Goal: Transaction & Acquisition: Purchase product/service

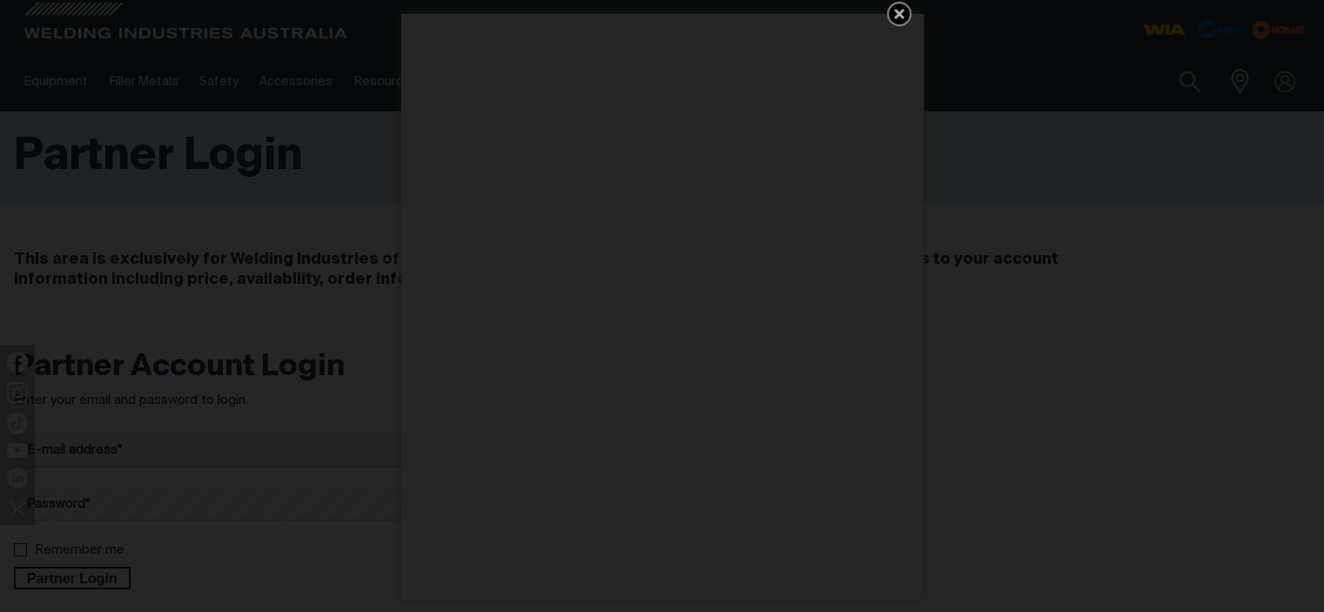
click at [898, 9] on icon "Get 5 WIA Welding Guides Free!" at bounding box center [899, 13] width 21 height 21
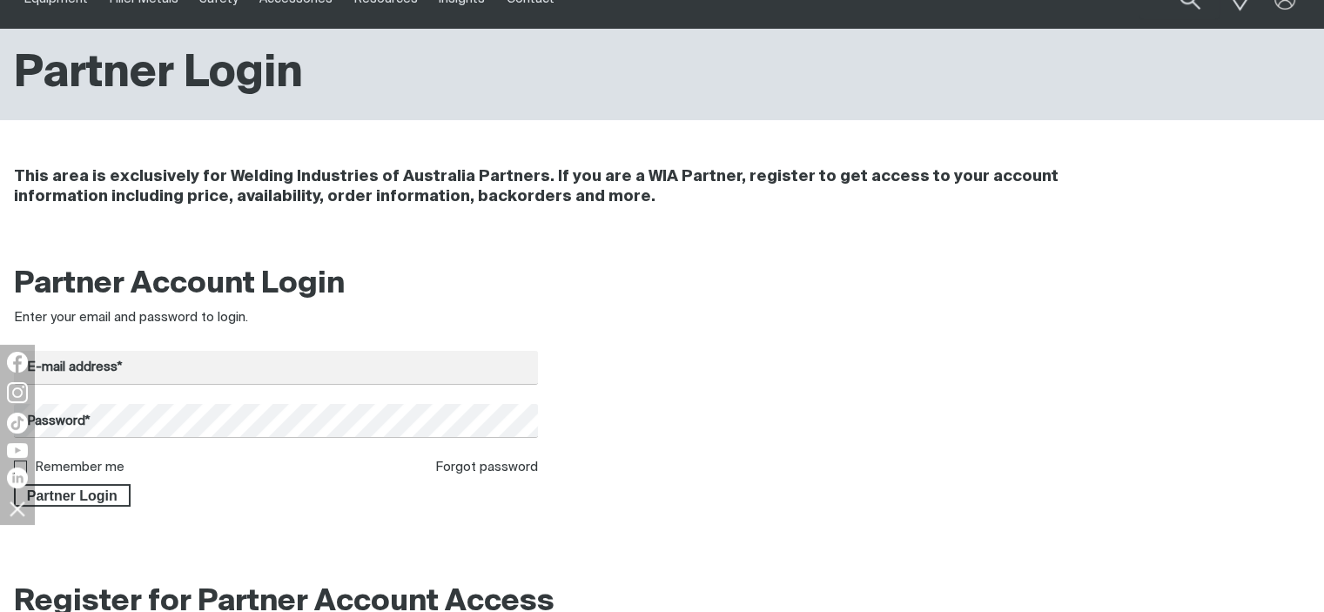
scroll to position [87, 0]
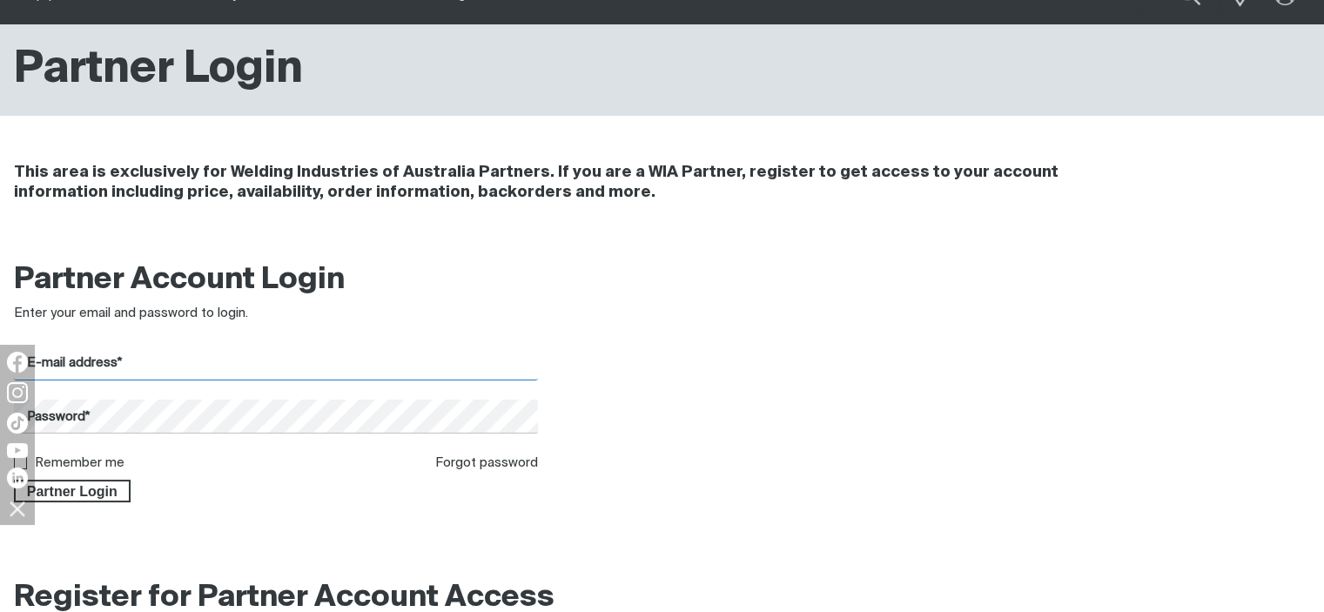
click at [171, 364] on input "E-mail address*" at bounding box center [276, 363] width 524 height 34
click at [124, 359] on input "E-mail address*" at bounding box center [276, 363] width 524 height 34
drag, startPoint x: 115, startPoint y: 362, endPoint x: 50, endPoint y: 350, distance: 66.4
click at [0, 351] on html "Jump to main navigation Equipment Stick Welders TIG Welders MIG Welders Multi-P…" at bounding box center [662, 605] width 1324 height 1384
click at [190, 351] on input "E-mail address*" at bounding box center [276, 363] width 524 height 34
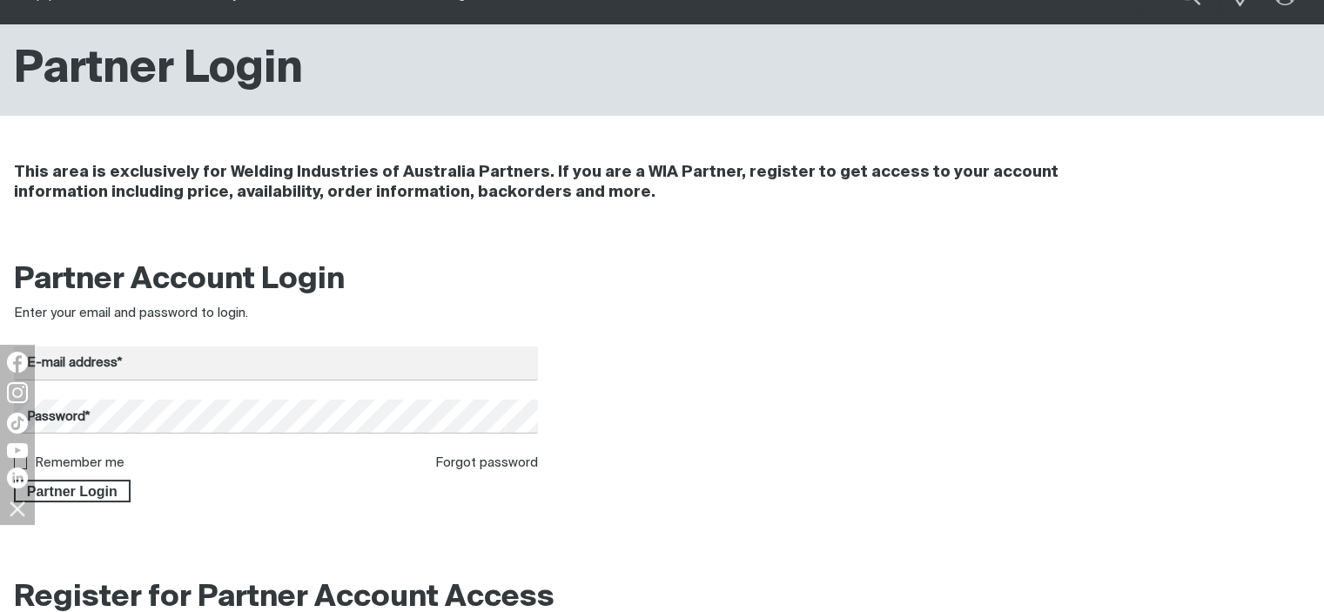
click at [370, 546] on div at bounding box center [662, 547] width 1296 height 44
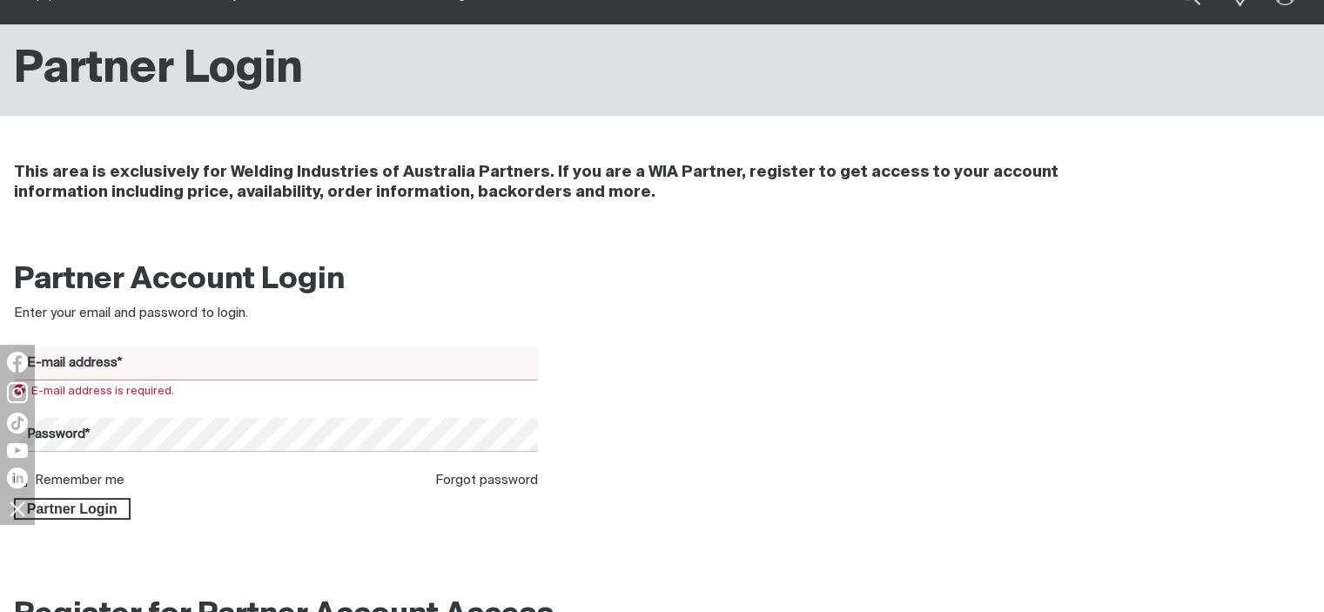
click at [40, 398] on div "E-mail address is required." at bounding box center [276, 391] width 524 height 14
click at [186, 400] on form "E-mail address* E-mail address is required. Password* Remember me Forgot passwo…" at bounding box center [276, 433] width 524 height 174
drag, startPoint x: 164, startPoint y: 392, endPoint x: 119, endPoint y: 390, distance: 44.4
click at [153, 390] on span "E-mail address is required." at bounding box center [94, 391] width 160 height 11
click at [53, 360] on input "E-mail address*" at bounding box center [276, 363] width 524 height 34
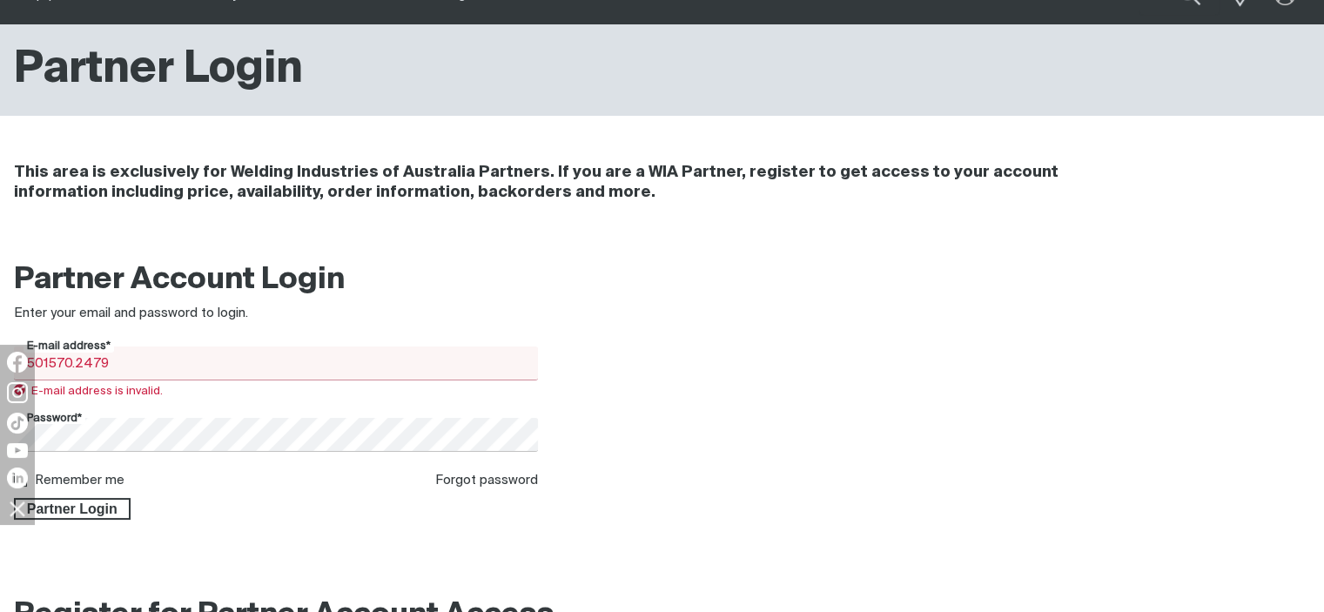
click at [115, 358] on input "501570.2479" at bounding box center [276, 363] width 524 height 34
drag, startPoint x: 112, startPoint y: 358, endPoint x: 0, endPoint y: 365, distance: 112.5
click at [1, 365] on body "Jump to main navigation Equipment Stick Welders TIG Welders MIG Welders Multi-P…" at bounding box center [662, 614] width 1324 height 1402
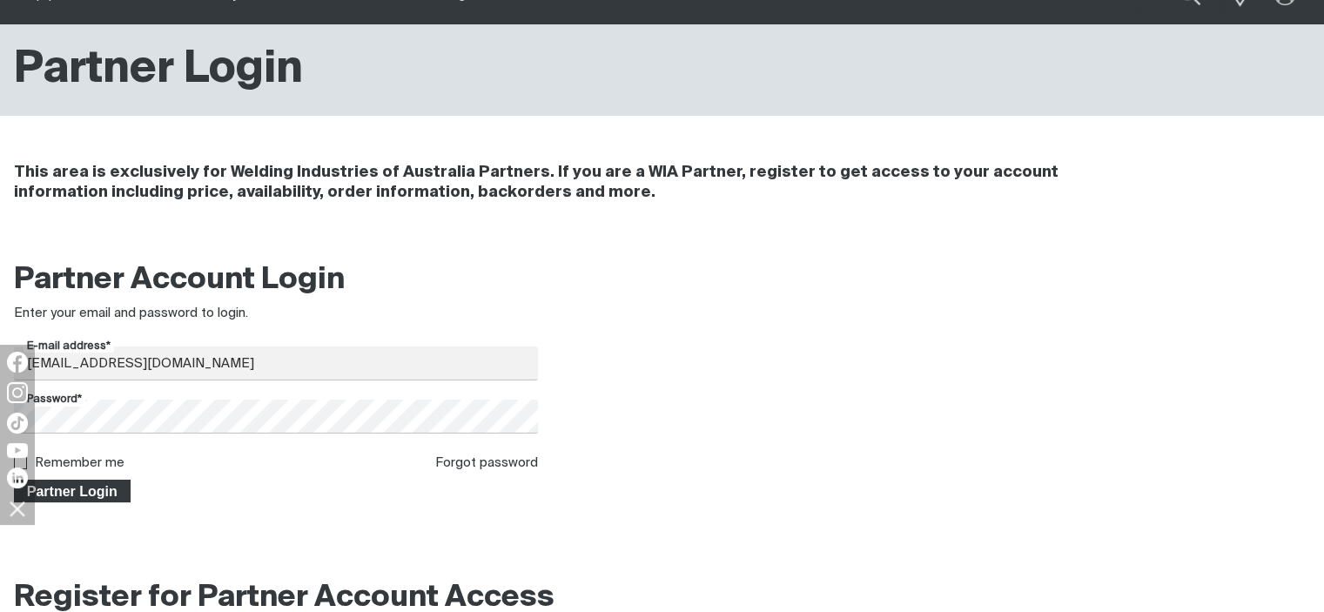
click at [77, 490] on span "Partner Login" at bounding box center [72, 491] width 113 height 23
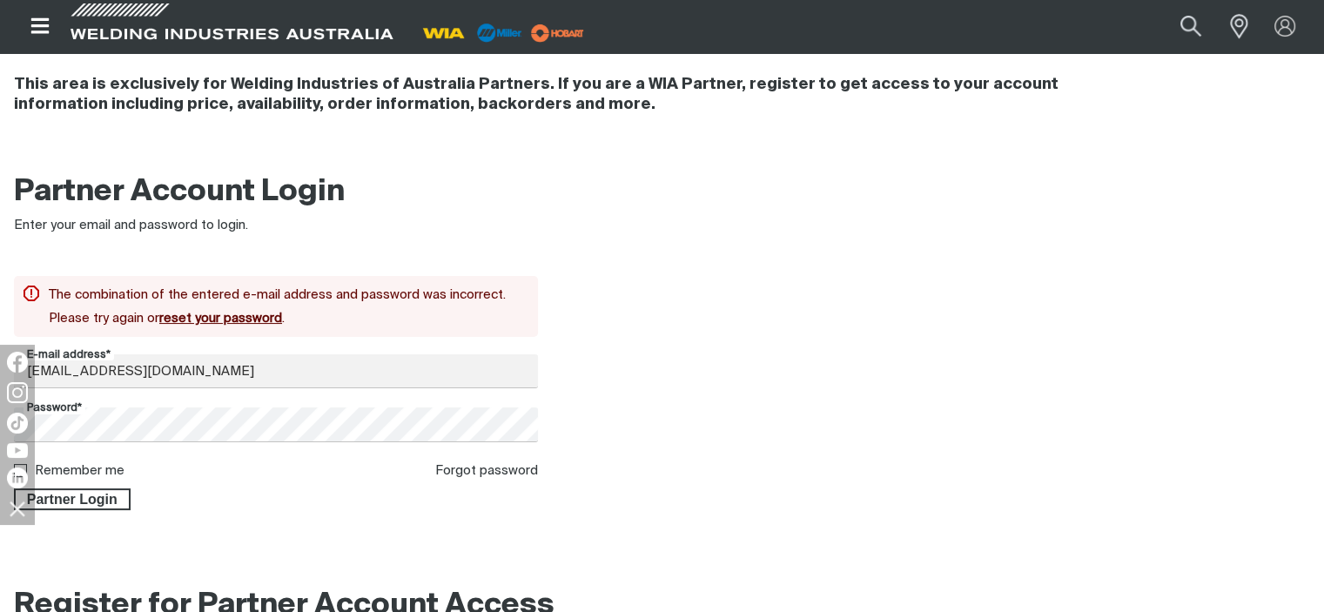
scroll to position [176, 0]
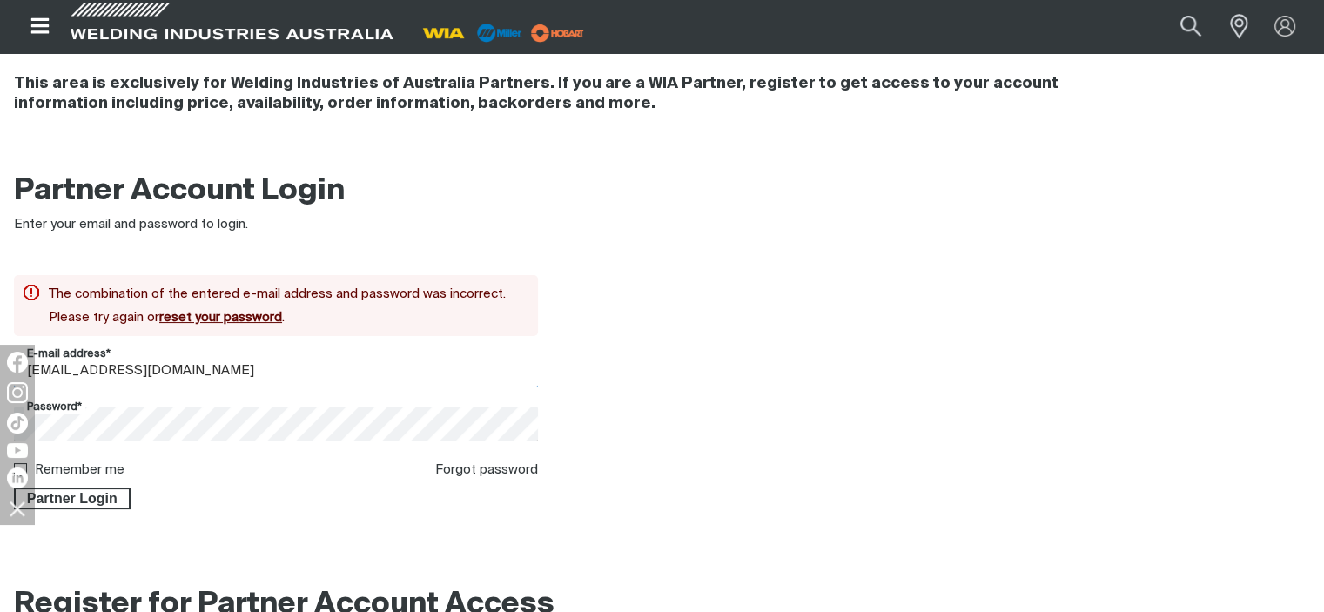
click at [157, 381] on input "[EMAIL_ADDRESS][DOMAIN_NAME]" at bounding box center [276, 370] width 524 height 34
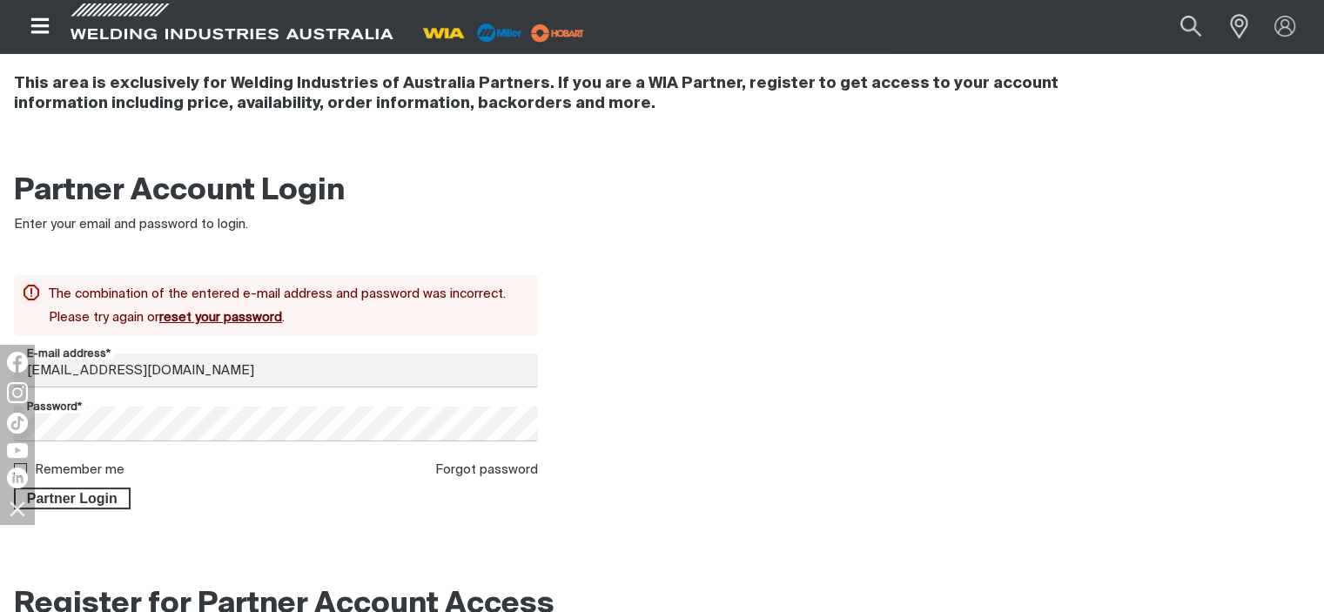
click at [237, 518] on div "Partner Account Login Enter your email and password to login. The combination o…" at bounding box center [662, 346] width 1324 height 371
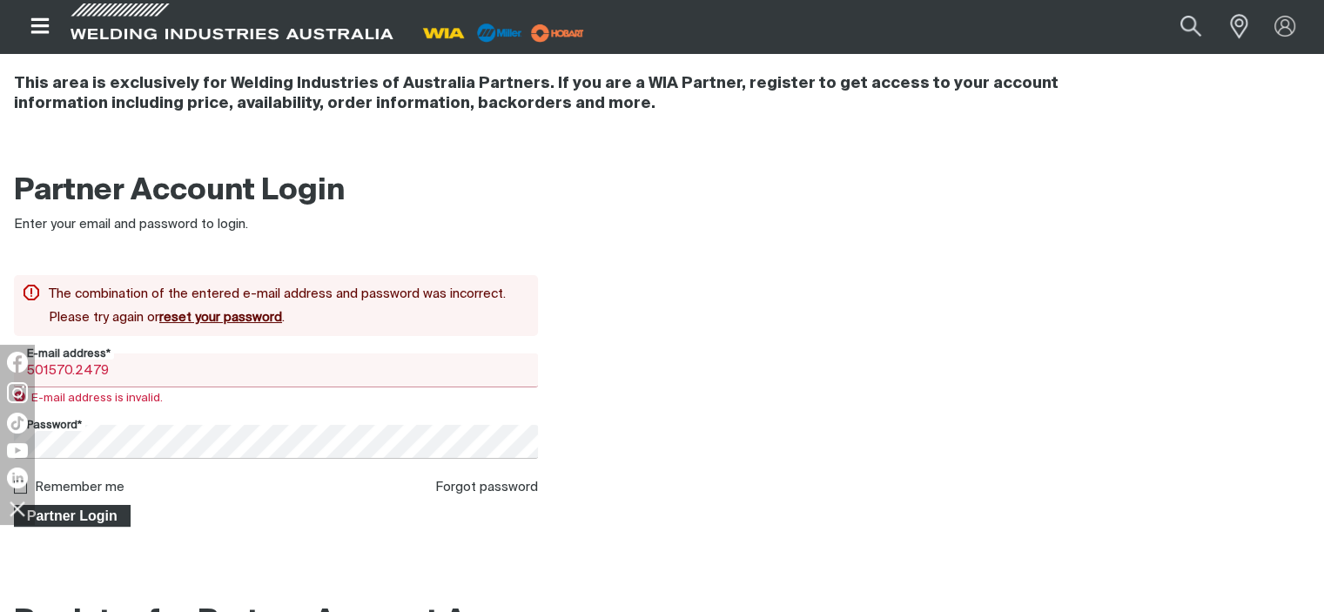
click at [57, 515] on span "Partner Login" at bounding box center [72, 516] width 113 height 23
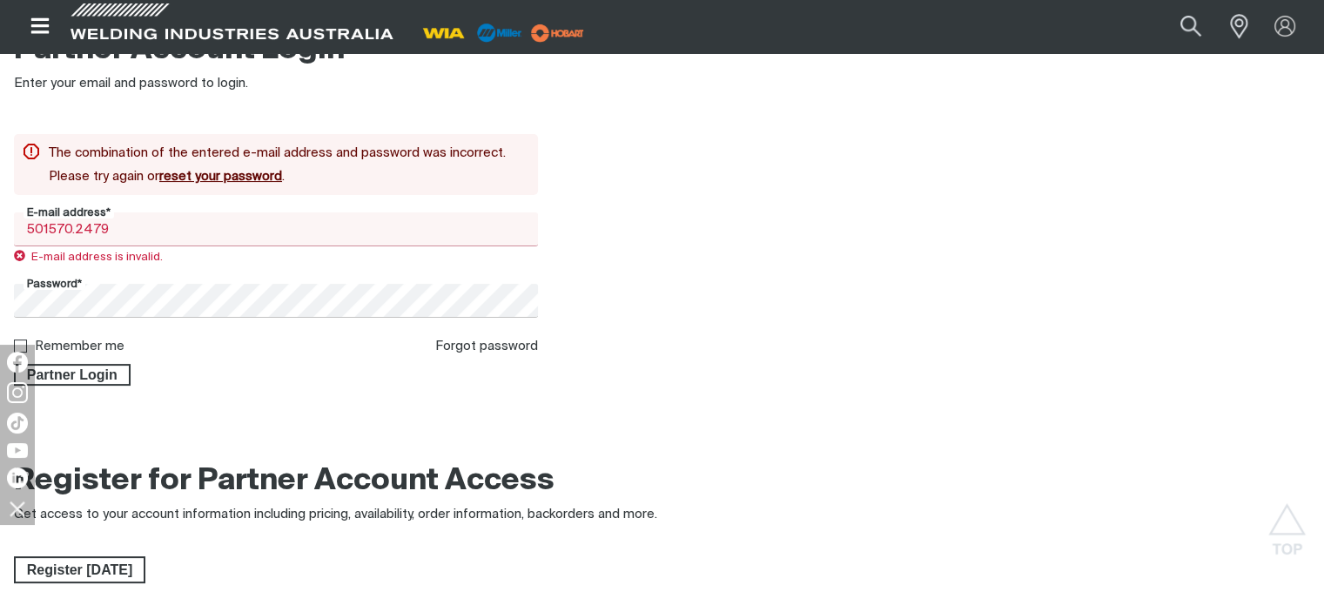
scroll to position [327, 0]
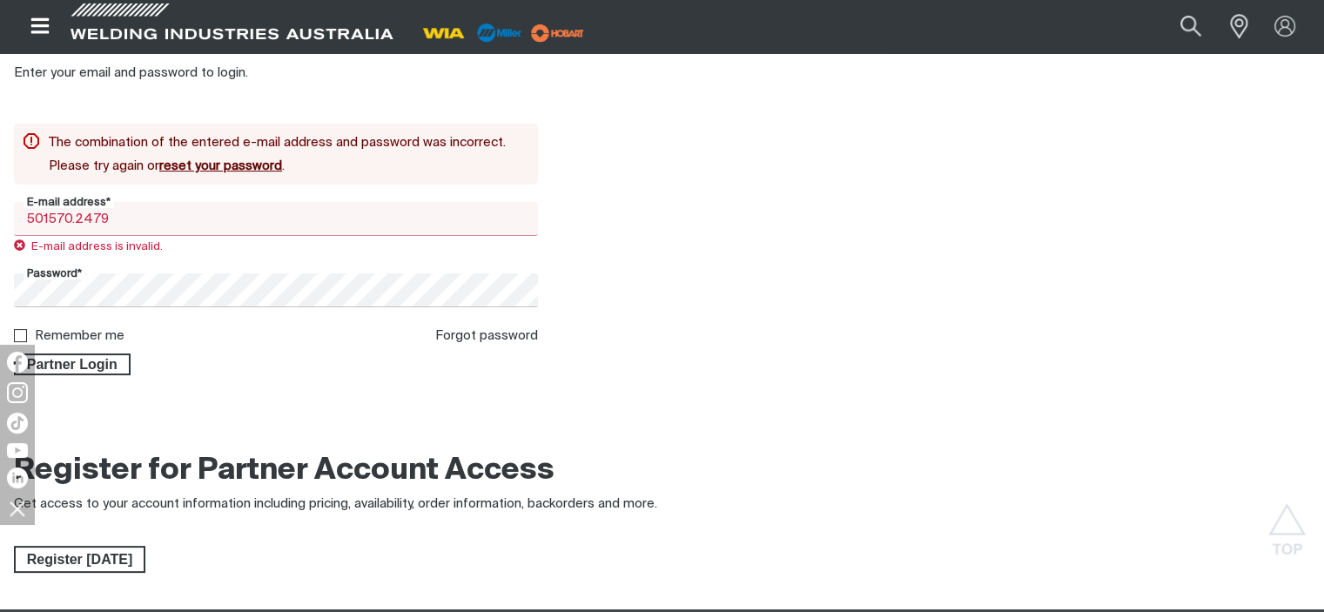
drag, startPoint x: 125, startPoint y: 218, endPoint x: -1, endPoint y: 205, distance: 127.0
click at [0, 205] on html "Jump to main navigation Search When search results are available use up and dow…" at bounding box center [662, 421] width 1324 height 1497
type input "a"
type input "[EMAIL_ADDRESS][DOMAIN_NAME]"
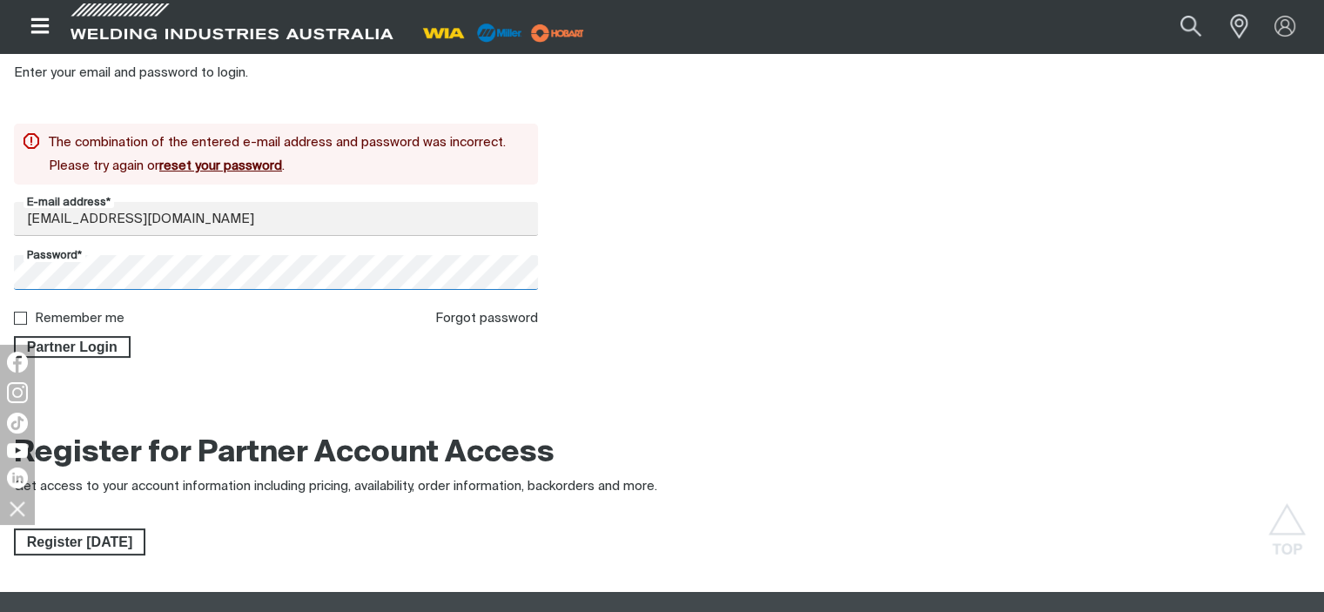
click at [0, 272] on html "Jump to main navigation Search When search results are available use up and dow…" at bounding box center [662, 413] width 1324 height 1480
click at [14, 336] on button "Partner Login" at bounding box center [72, 347] width 117 height 23
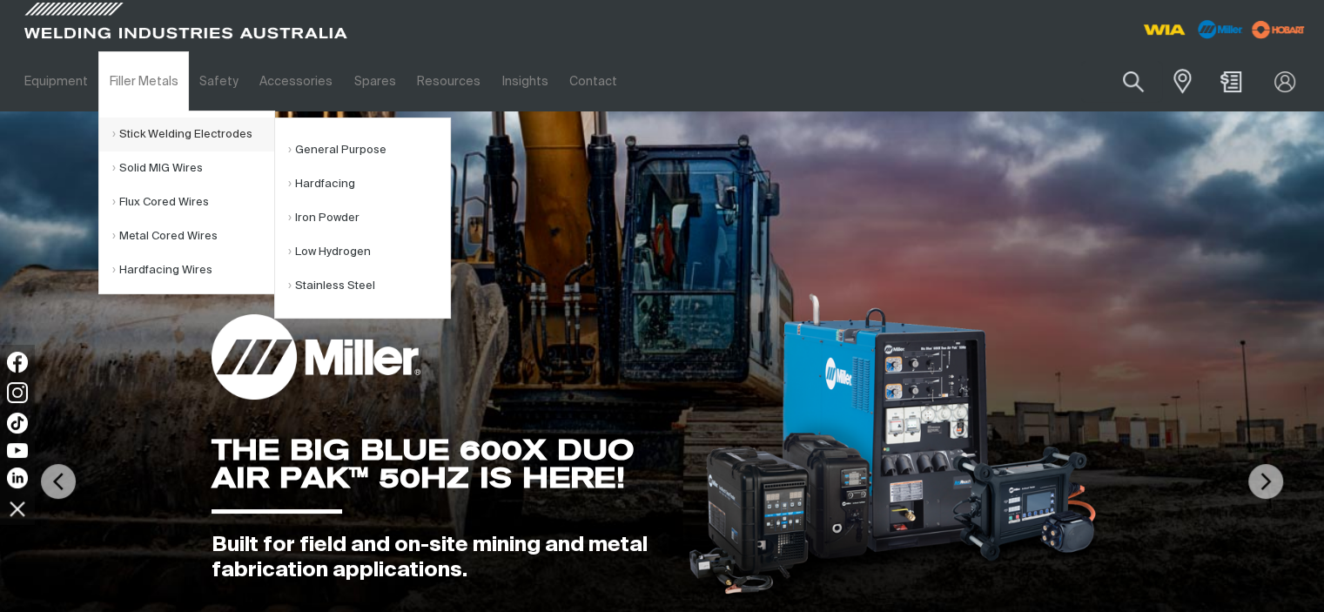
click at [205, 135] on link "Stick Welding Electrodes" at bounding box center [193, 135] width 162 height 34
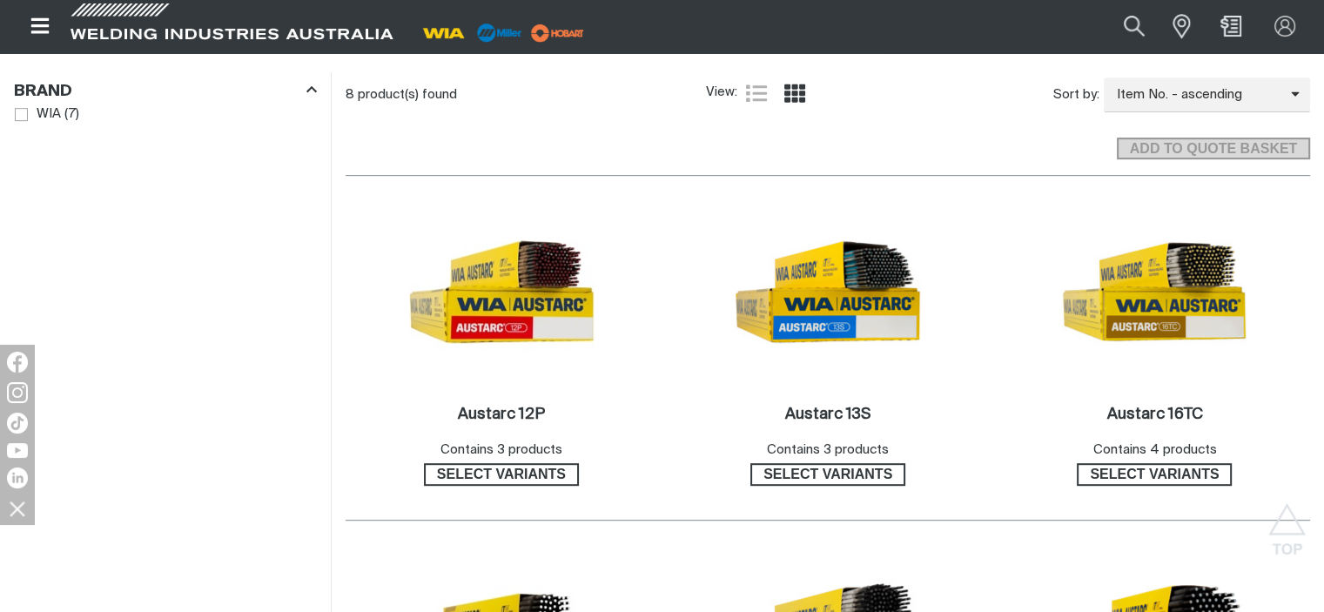
scroll to position [870, 0]
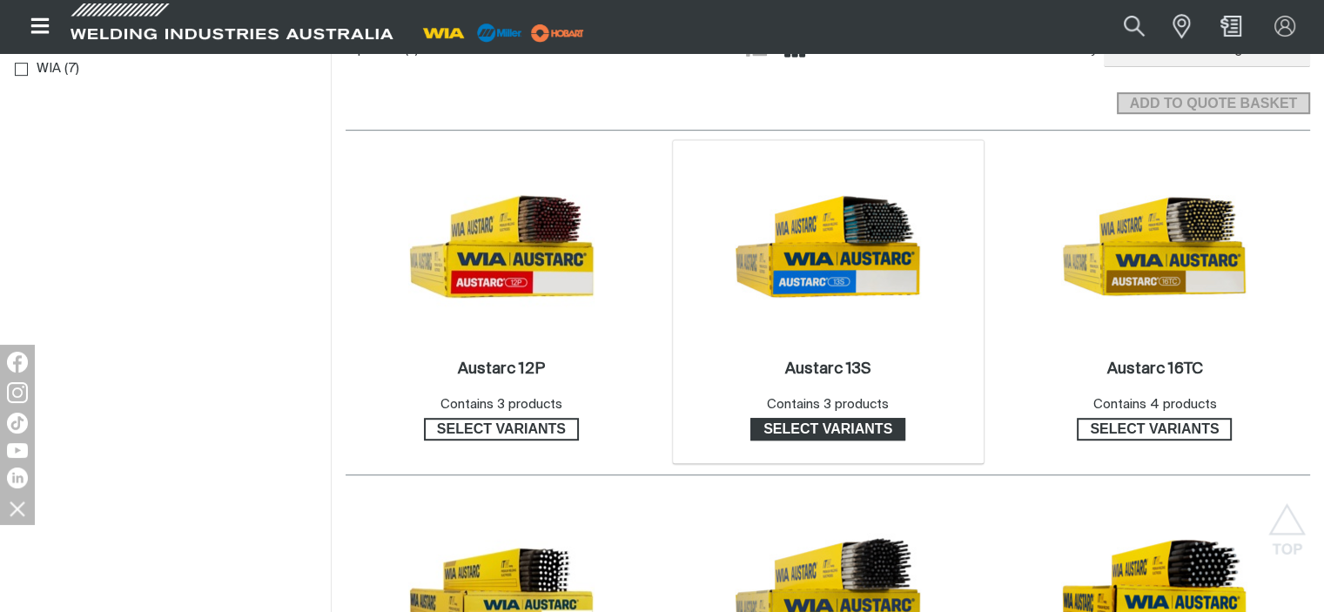
click at [843, 429] on span "Select variants" at bounding box center [827, 429] width 151 height 23
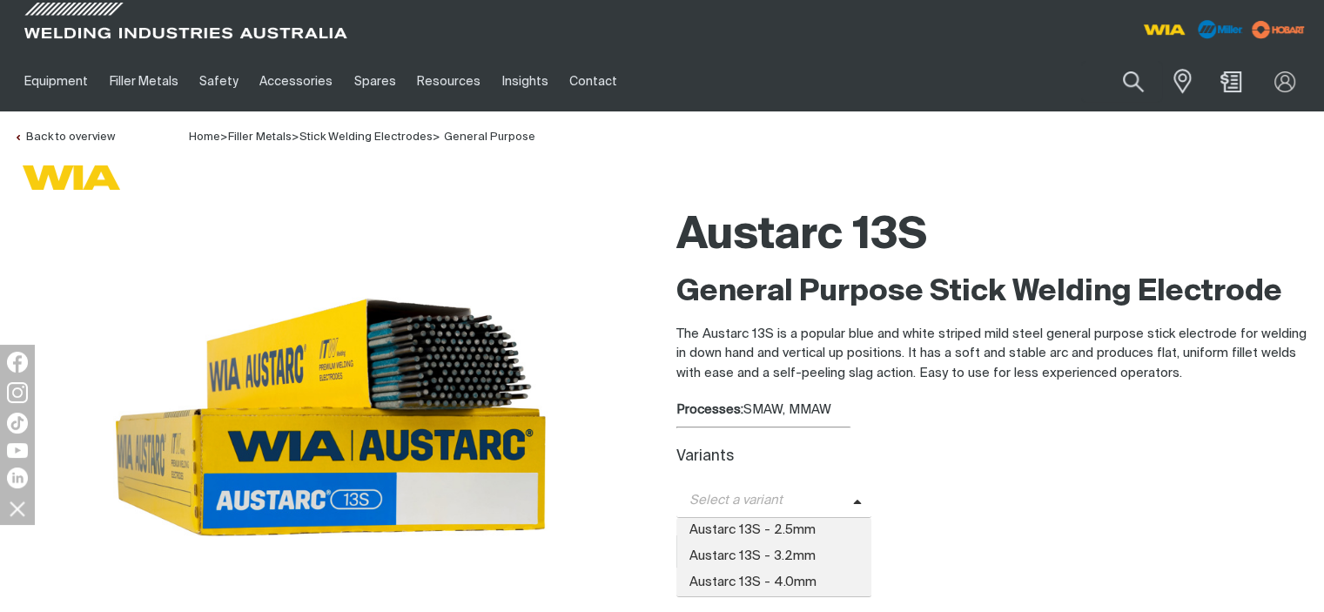
click at [854, 497] on icon at bounding box center [857, 502] width 9 height 13
click at [816, 558] on span "Austarc 13S - 3.2mm" at bounding box center [774, 557] width 196 height 26
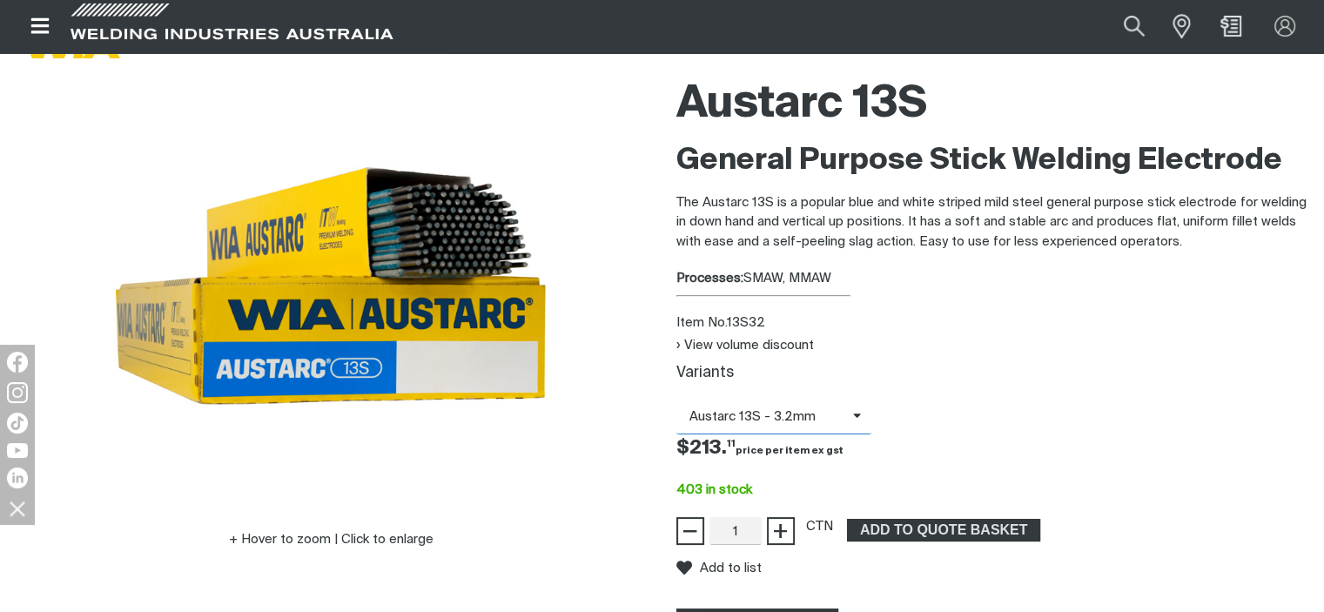
scroll to position [174, 0]
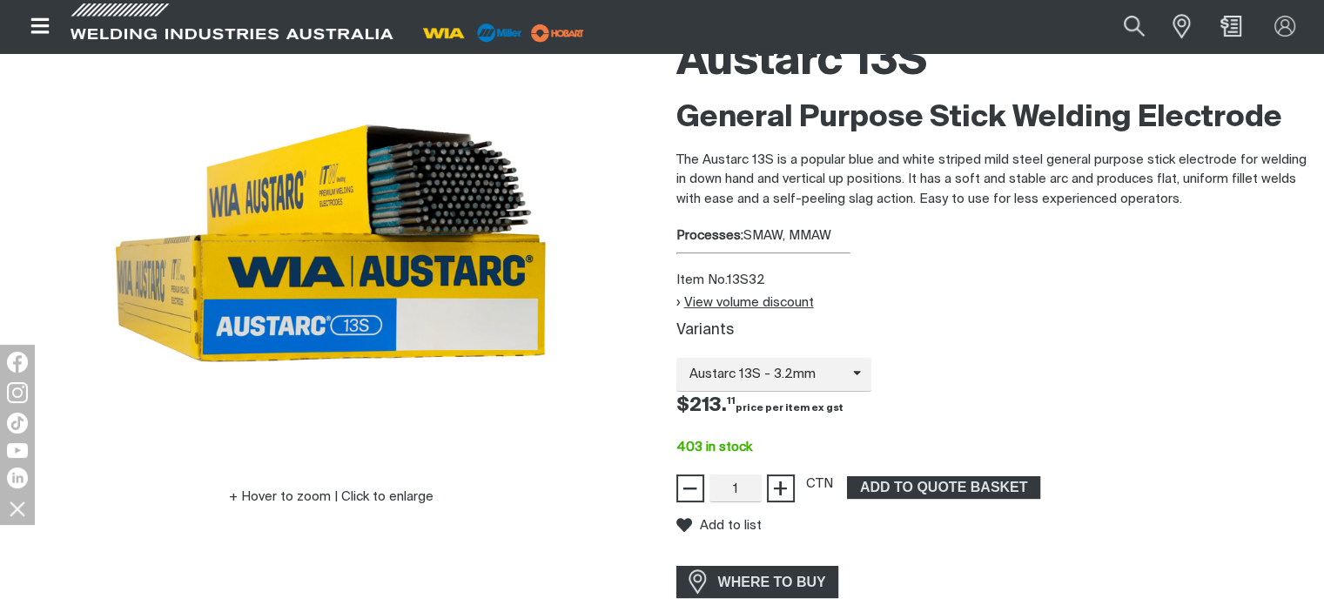
click at [734, 301] on button "View volume discount" at bounding box center [745, 302] width 138 height 15
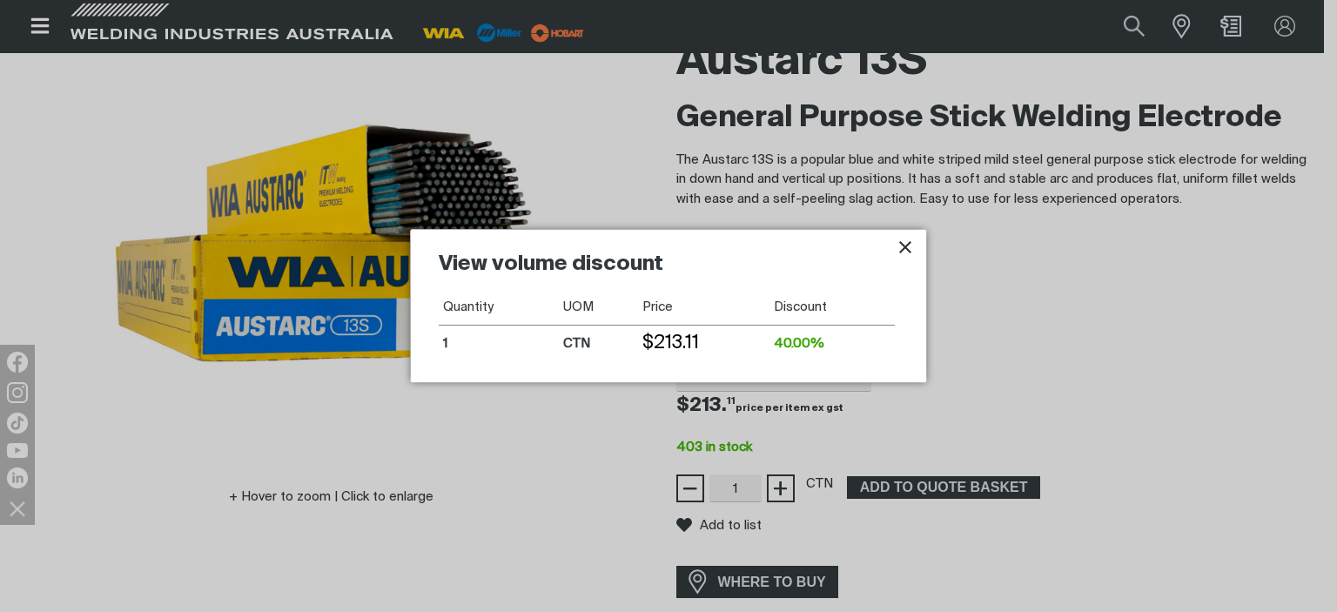
click at [451, 339] on td "1" at bounding box center [499, 344] width 120 height 37
click at [904, 245] on icon "Close pop-up overlay" at bounding box center [905, 247] width 21 height 21
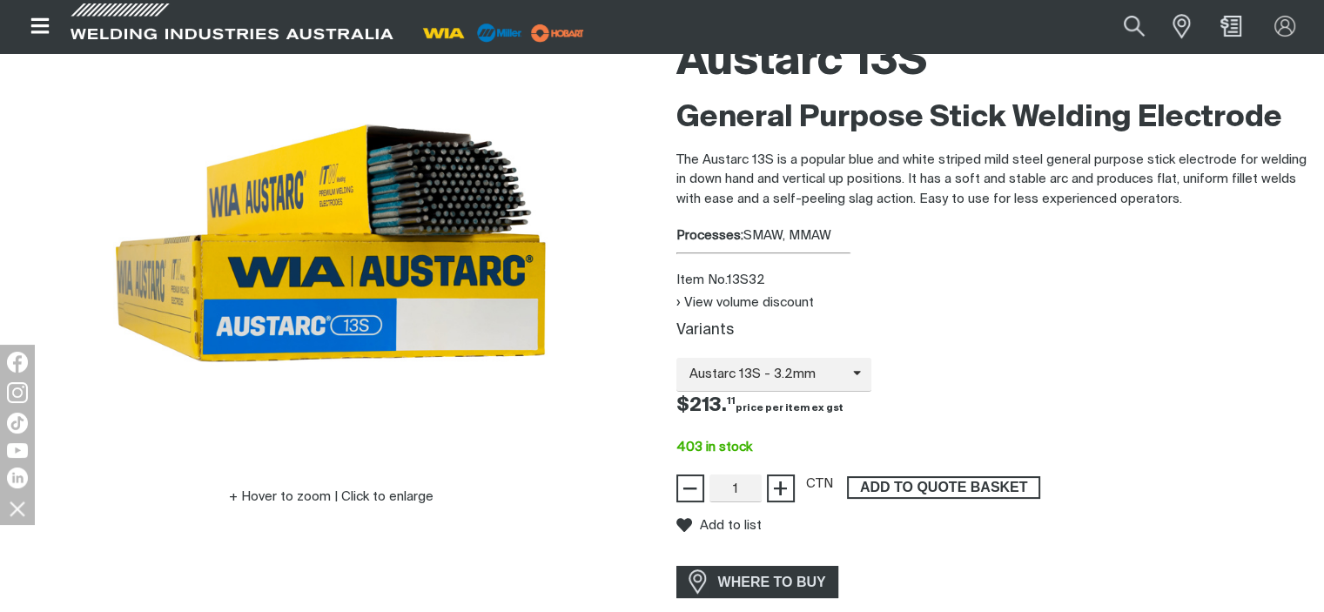
click at [946, 484] on span "ADD TO QUOTE BASKET" at bounding box center [944, 487] width 190 height 23
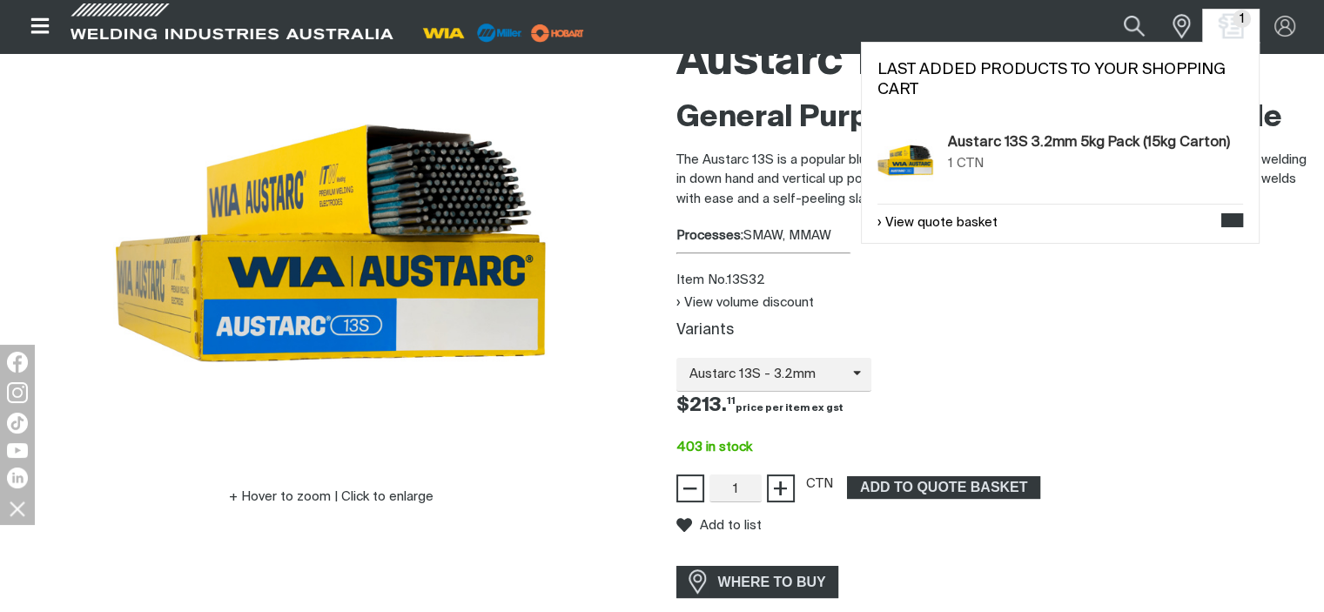
click at [1226, 18] on img "Shopping cart (1 product(s))" at bounding box center [1231, 26] width 25 height 25
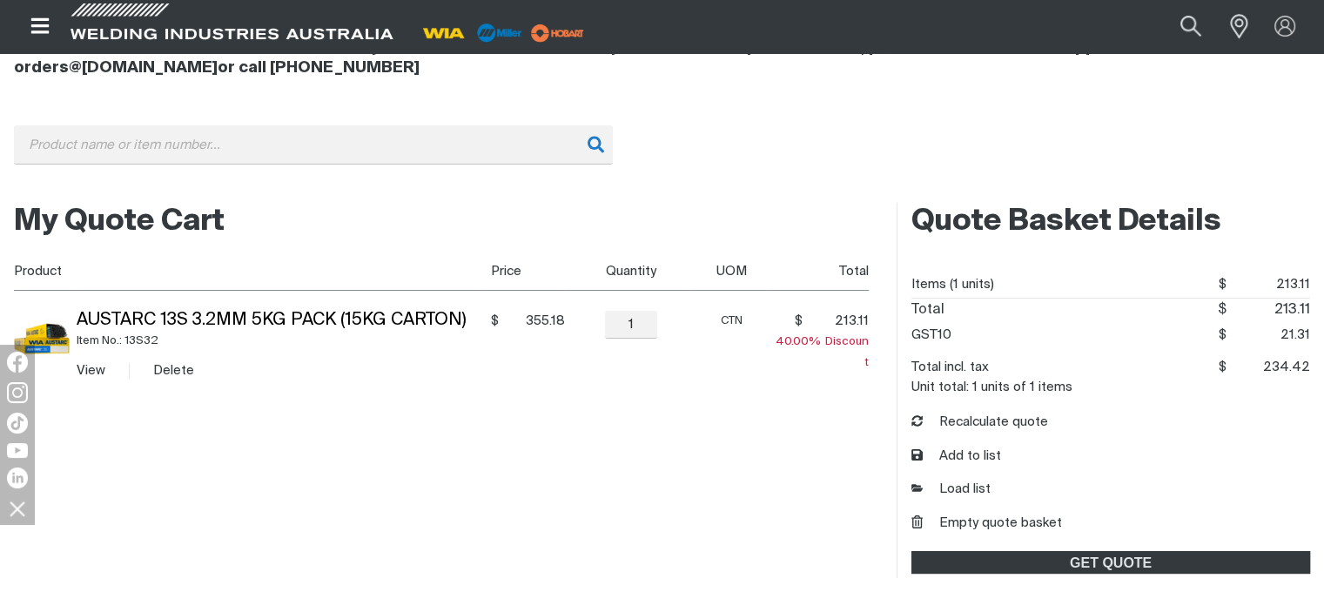
scroll to position [261, 0]
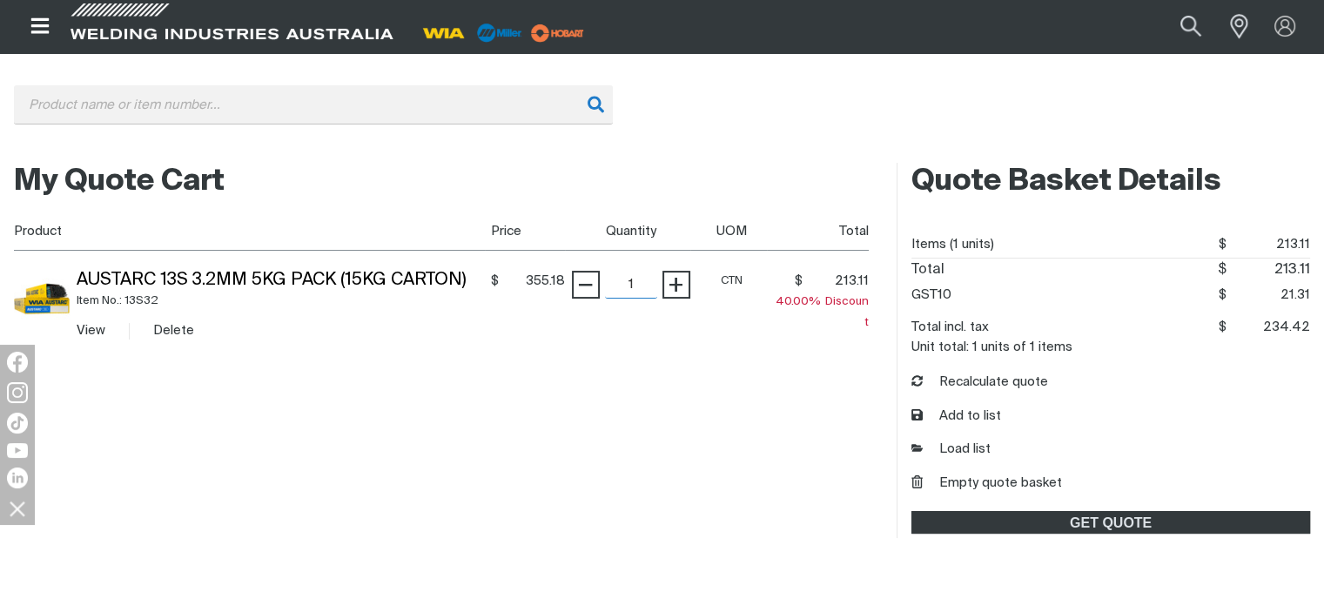
drag, startPoint x: 643, startPoint y: 286, endPoint x: 614, endPoint y: 283, distance: 29.8
click at [614, 283] on input "1" at bounding box center [631, 285] width 52 height 28
type input "2"
click at [679, 285] on table "Product Price Quantity UOM Total Austarc 13S 3.2mm 5kg Pack (15kg Carton) Item …" at bounding box center [441, 286] width 855 height 149
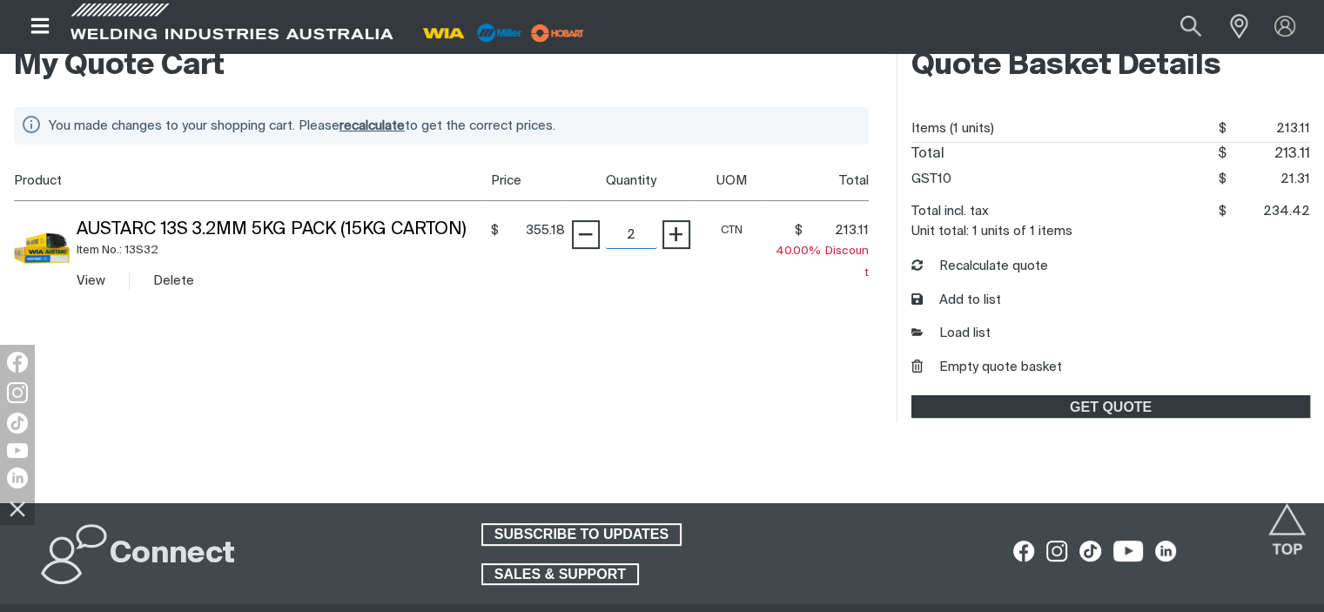
scroll to position [347, 0]
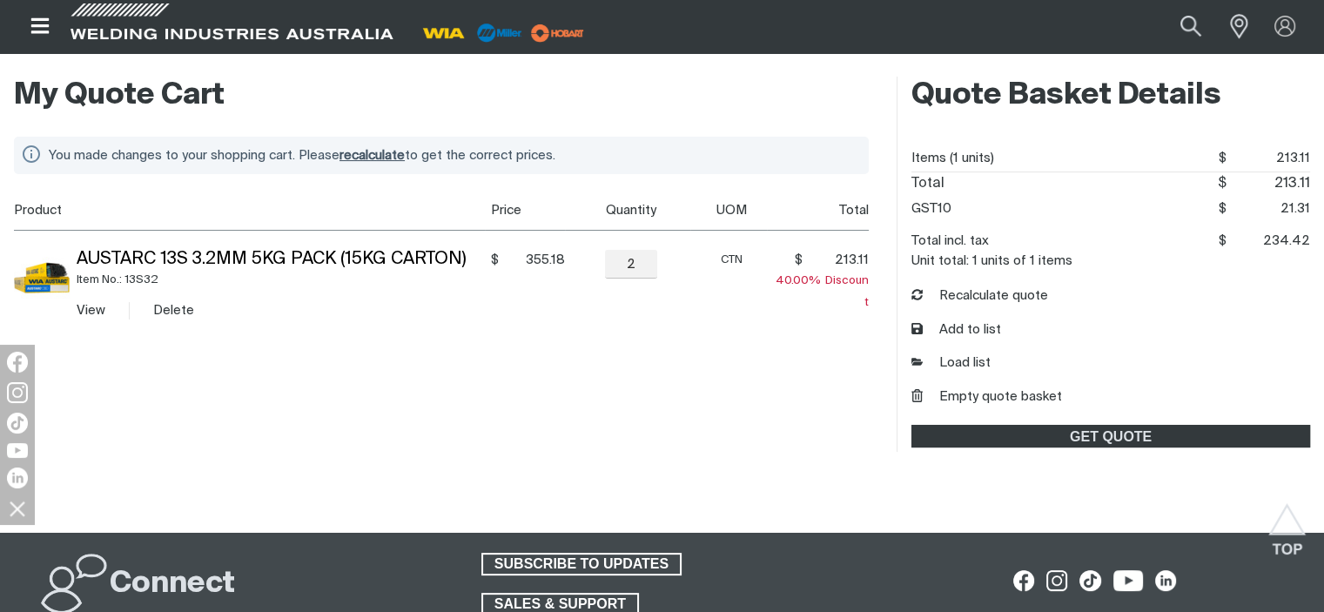
click at [373, 156] on span "recalculate" at bounding box center [371, 155] width 65 height 13
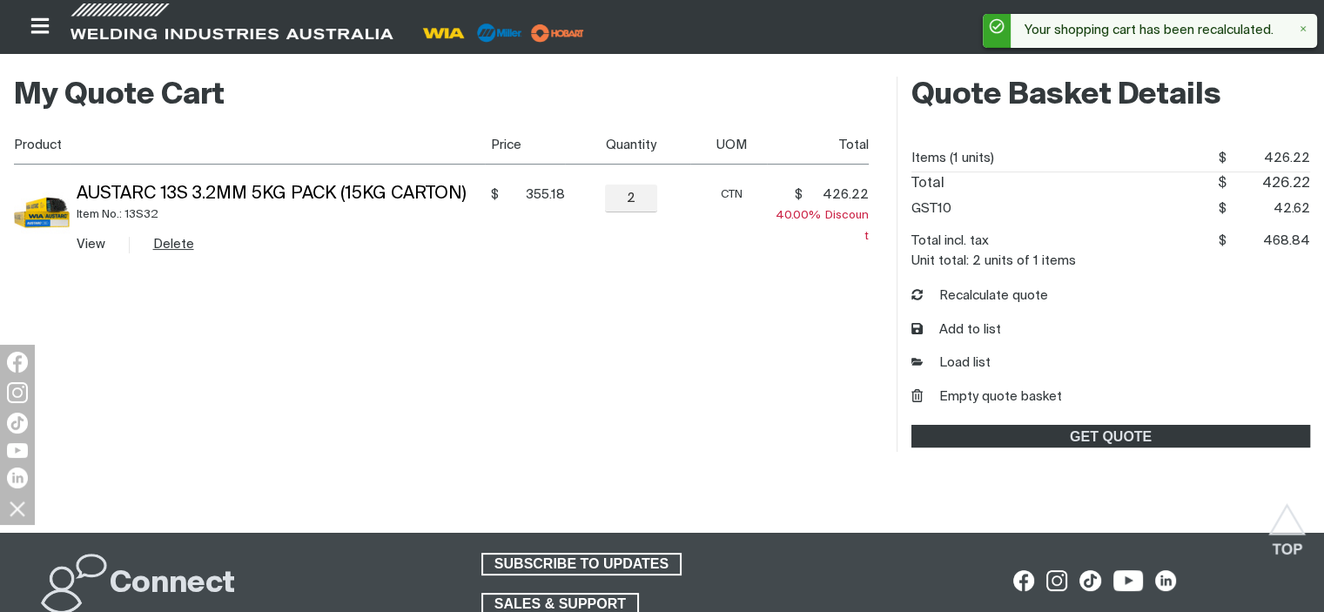
click at [175, 243] on button "Delete" at bounding box center [173, 244] width 41 height 20
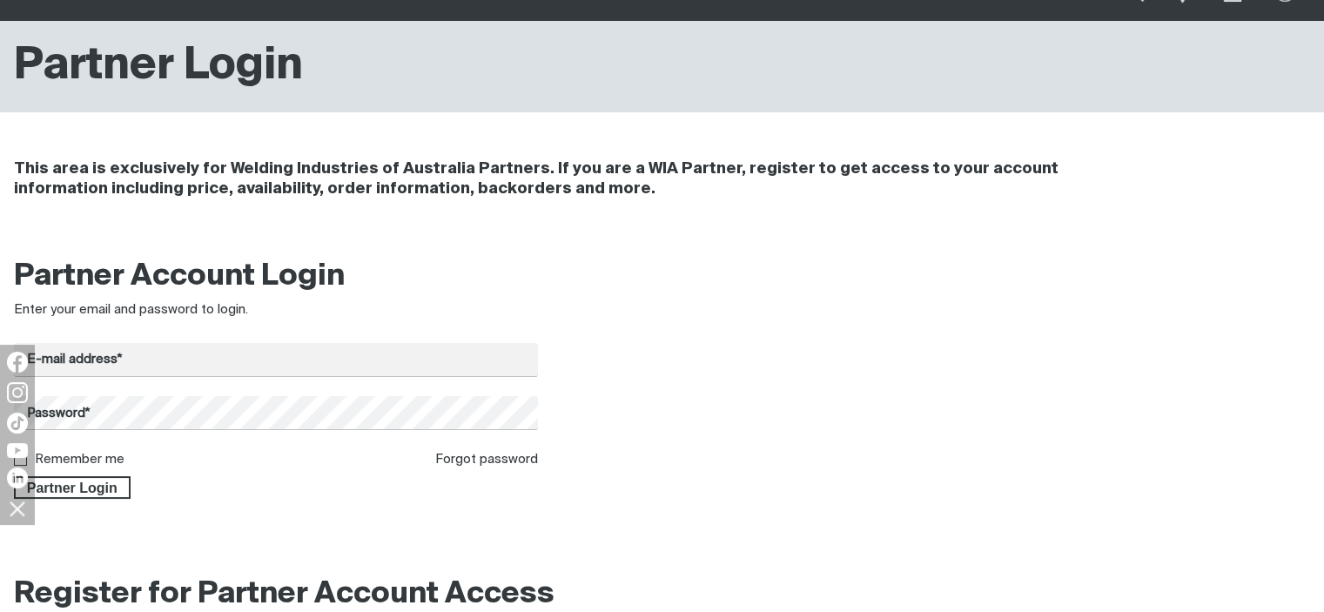
scroll to position [174, 0]
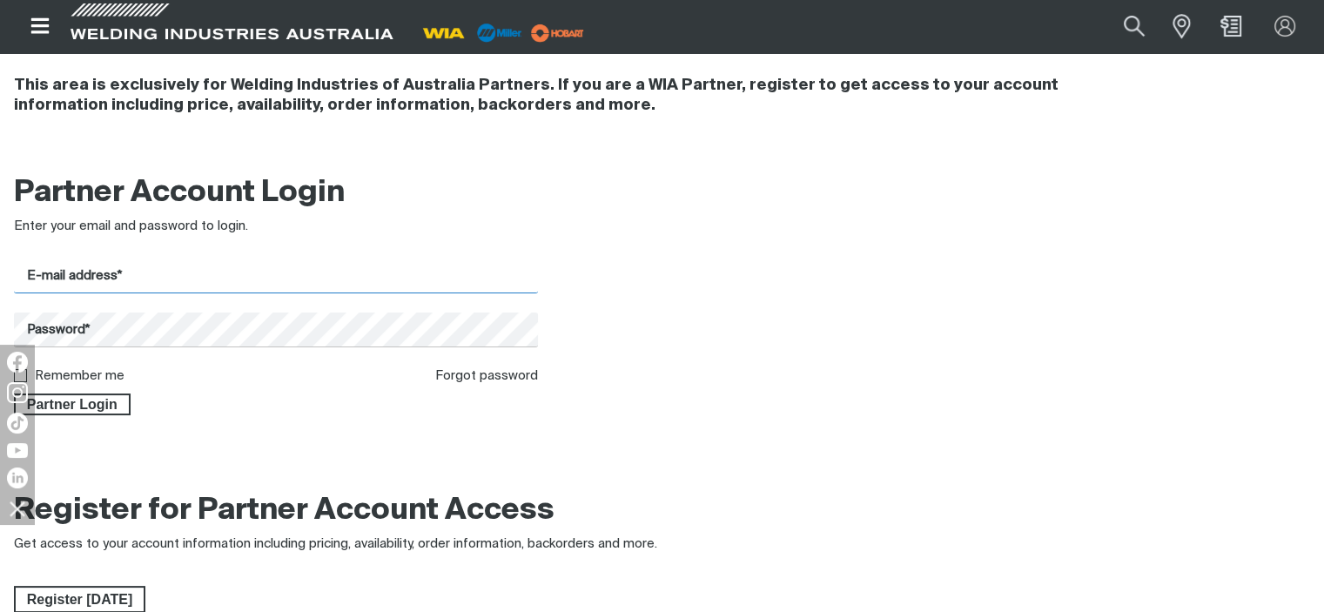
click at [36, 268] on input "E-mail address*" at bounding box center [276, 276] width 524 height 34
type input "[EMAIL_ADDRESS][DOMAIN_NAME]"
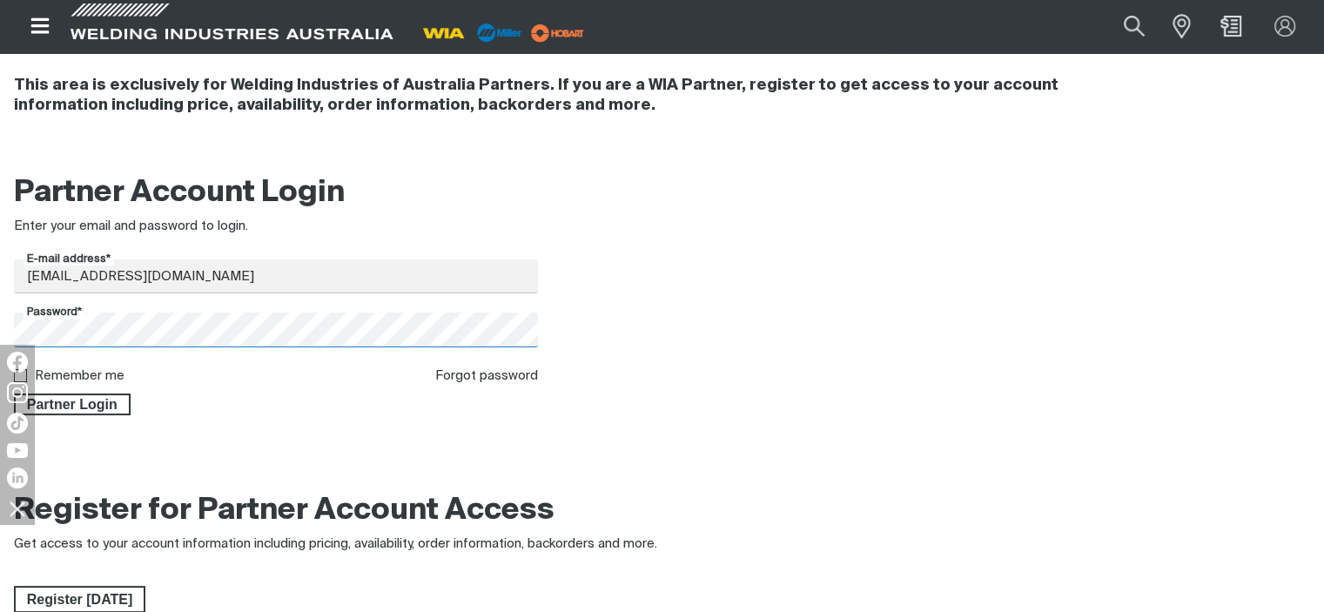
click at [14, 393] on button "Partner Login" at bounding box center [72, 404] width 117 height 23
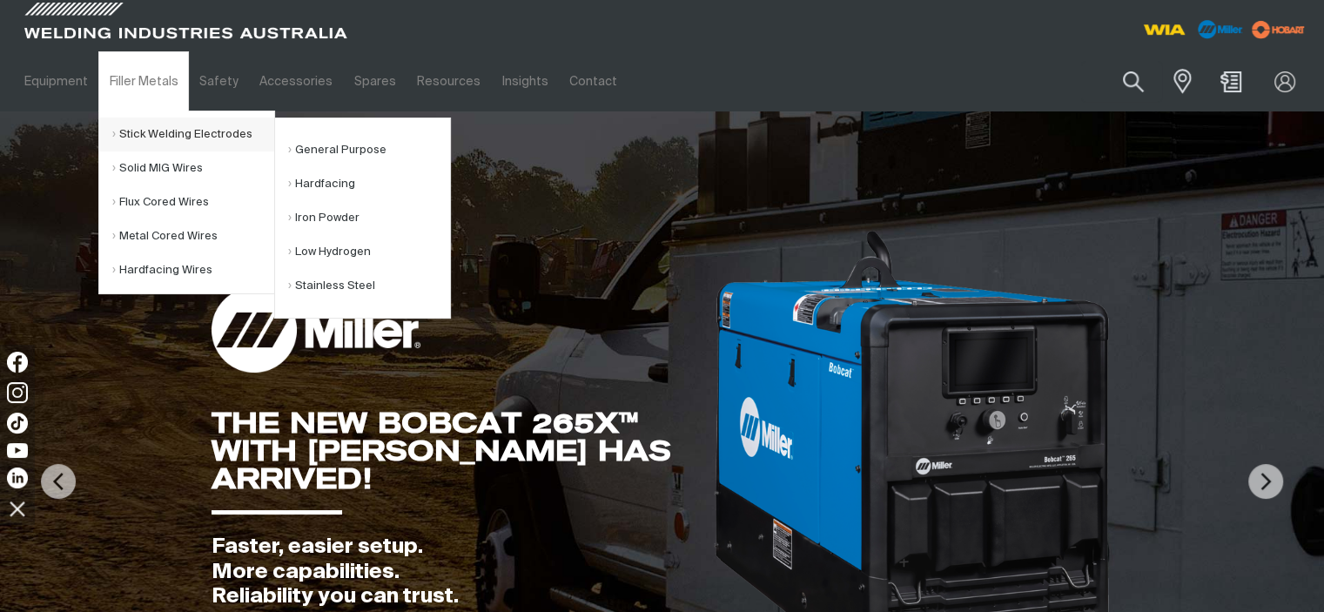
click at [167, 131] on link "Stick Welding Electrodes" at bounding box center [193, 135] width 162 height 34
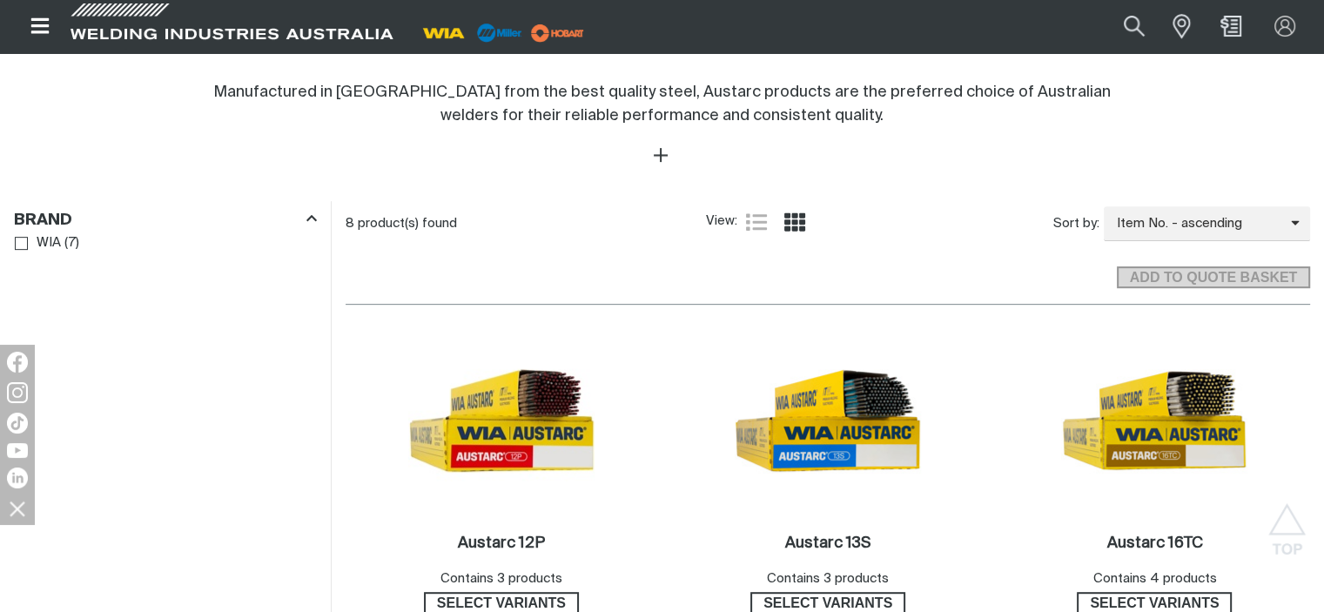
scroll to position [783, 0]
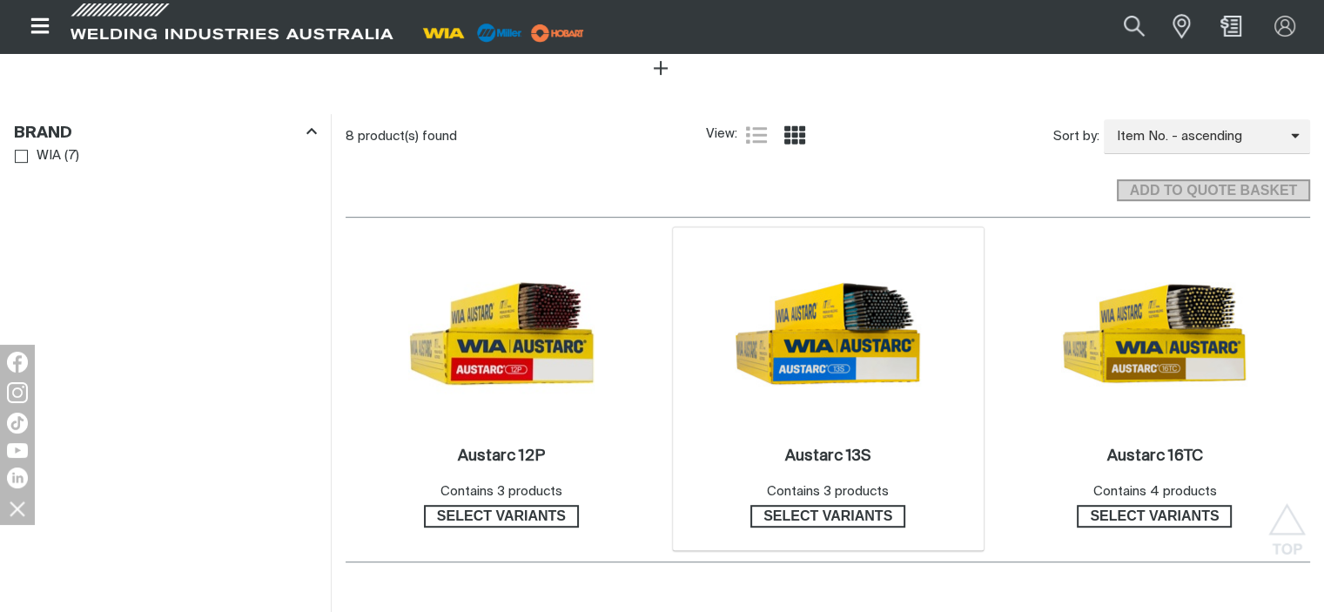
click at [832, 393] on img at bounding box center [828, 333] width 186 height 186
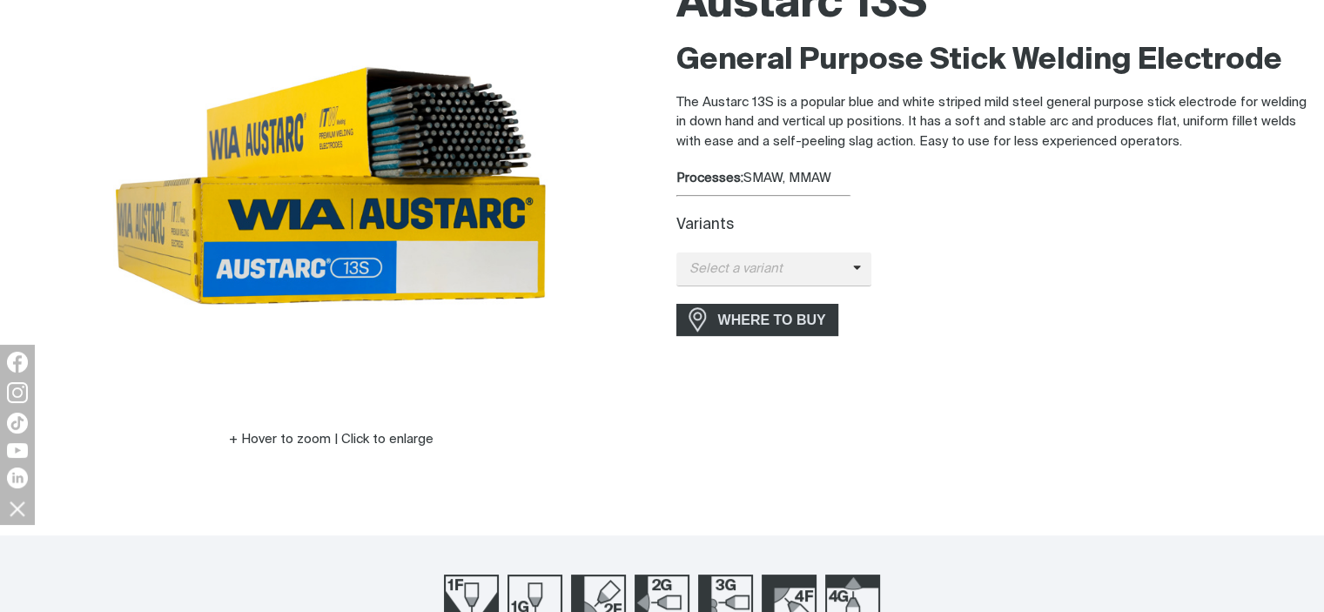
scroll to position [261, 0]
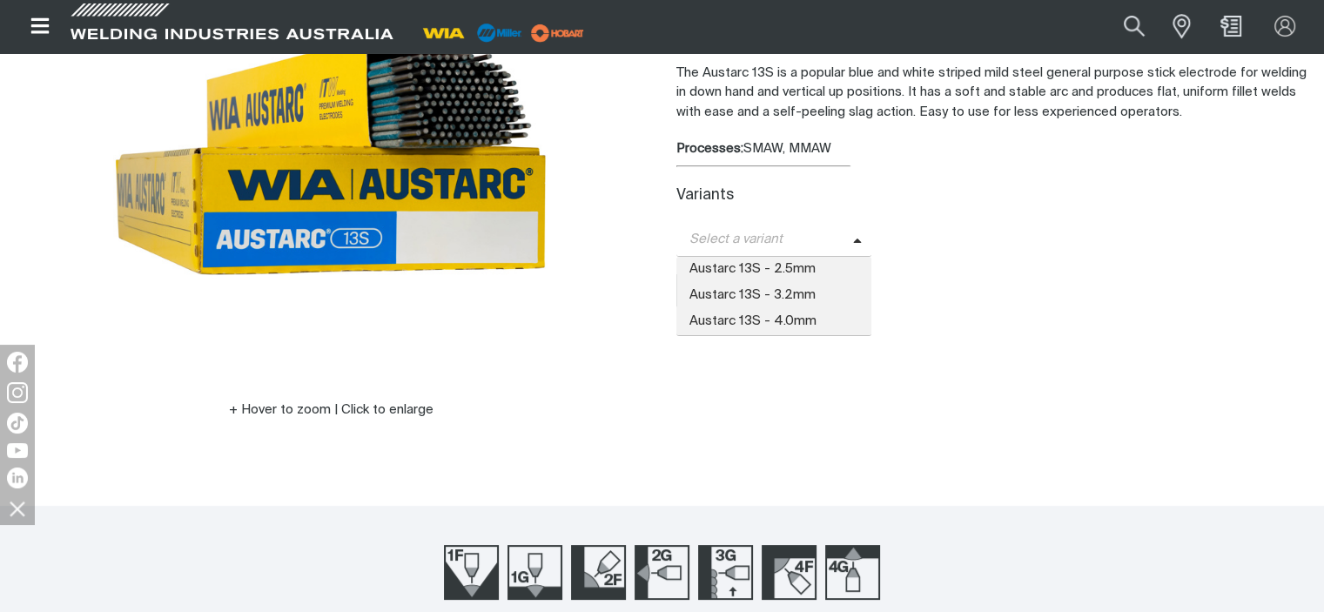
click at [853, 237] on icon at bounding box center [857, 241] width 9 height 13
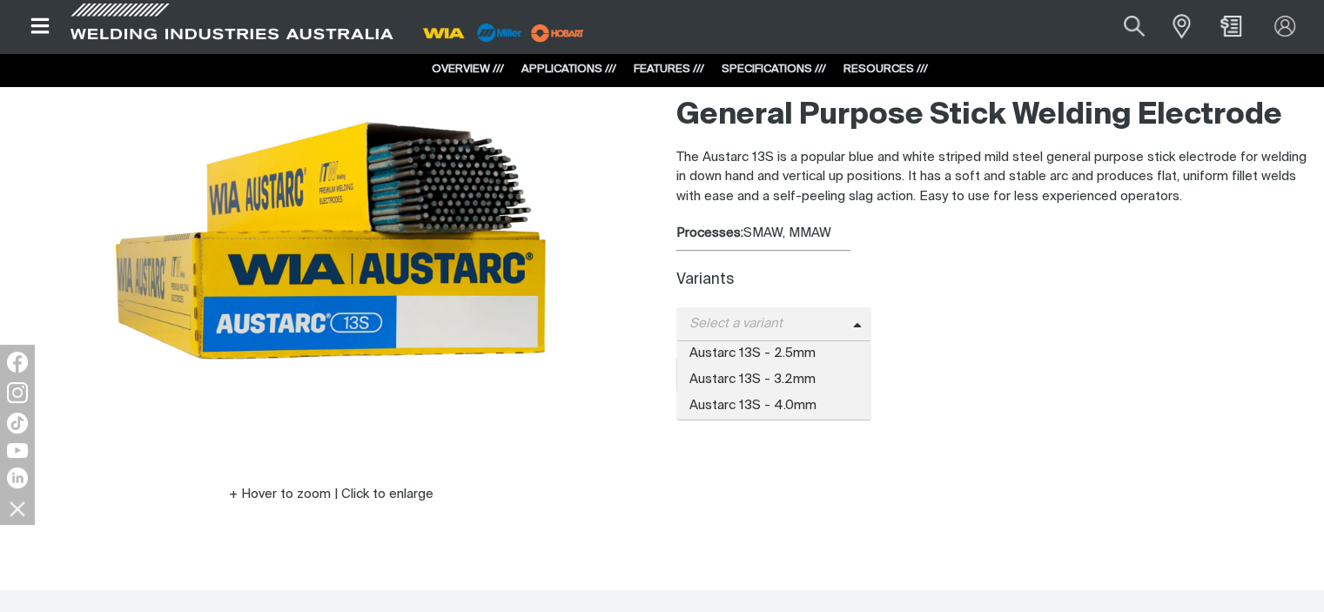
scroll to position [87, 0]
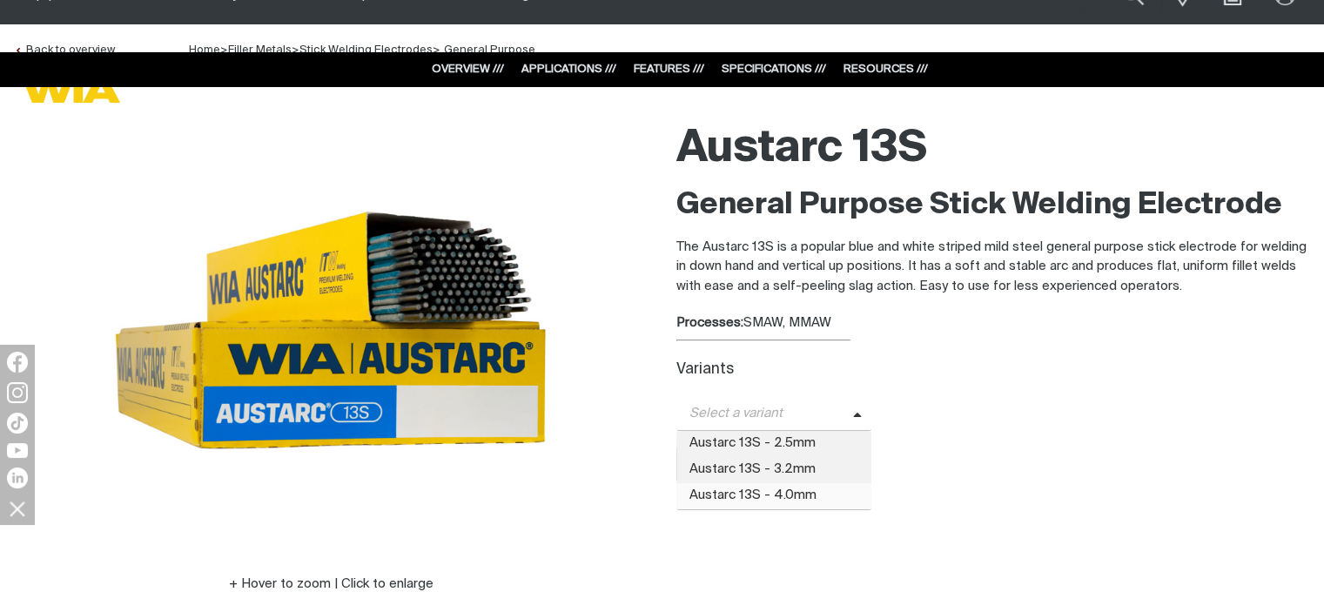
click at [706, 495] on span "Austarc 13S - 4.0mm" at bounding box center [774, 496] width 196 height 26
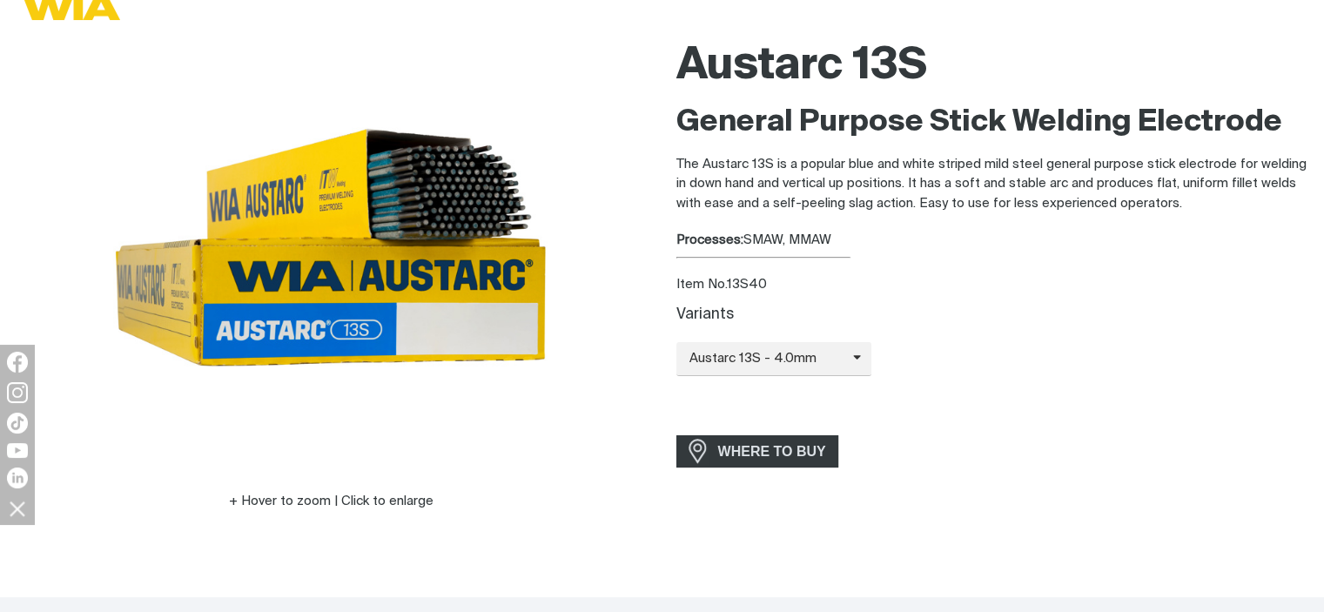
scroll to position [174, 0]
